Goal: Information Seeking & Learning: Learn about a topic

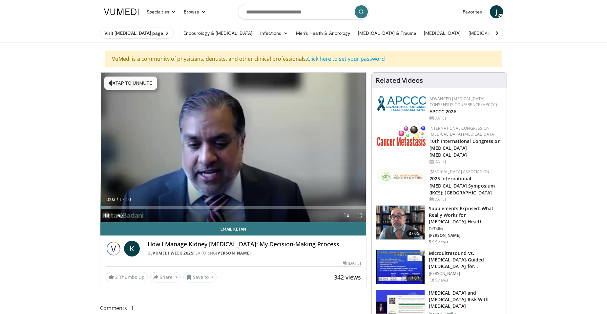
click at [109, 214] on span "Video Player" at bounding box center [106, 215] width 13 height 13
click at [107, 215] on span "Video Player" at bounding box center [106, 215] width 13 height 13
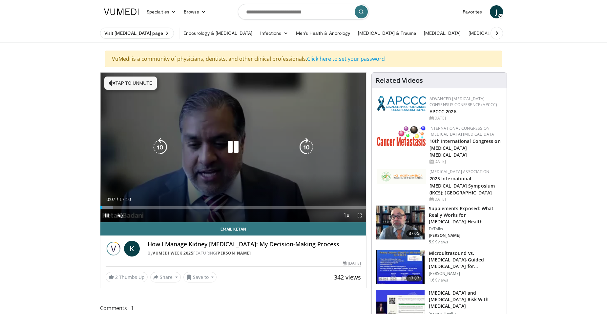
click at [125, 83] on button "Tap to unmute" at bounding box center [130, 82] width 52 height 13
click at [162, 176] on div "10 seconds Tap to unmute" at bounding box center [233, 147] width 266 height 149
